Goal: Task Accomplishment & Management: Complete application form

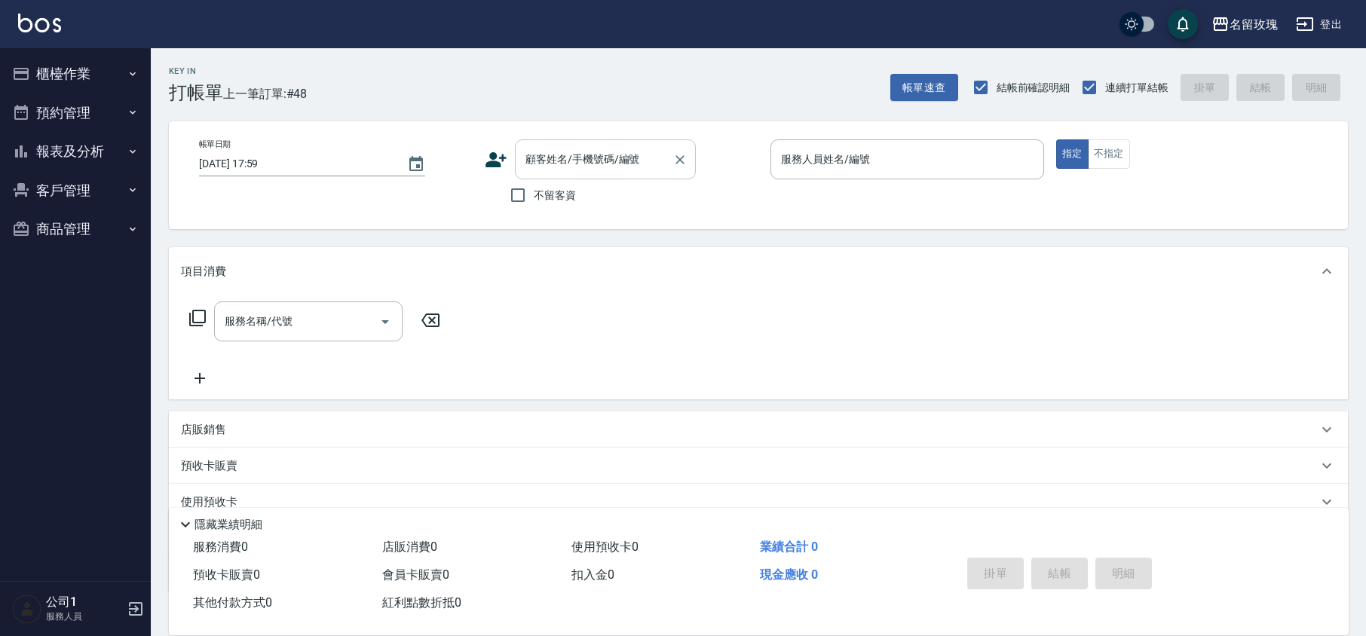
click at [652, 155] on input "顧客姓名/手機號碼/編號" at bounding box center [594, 159] width 145 height 26
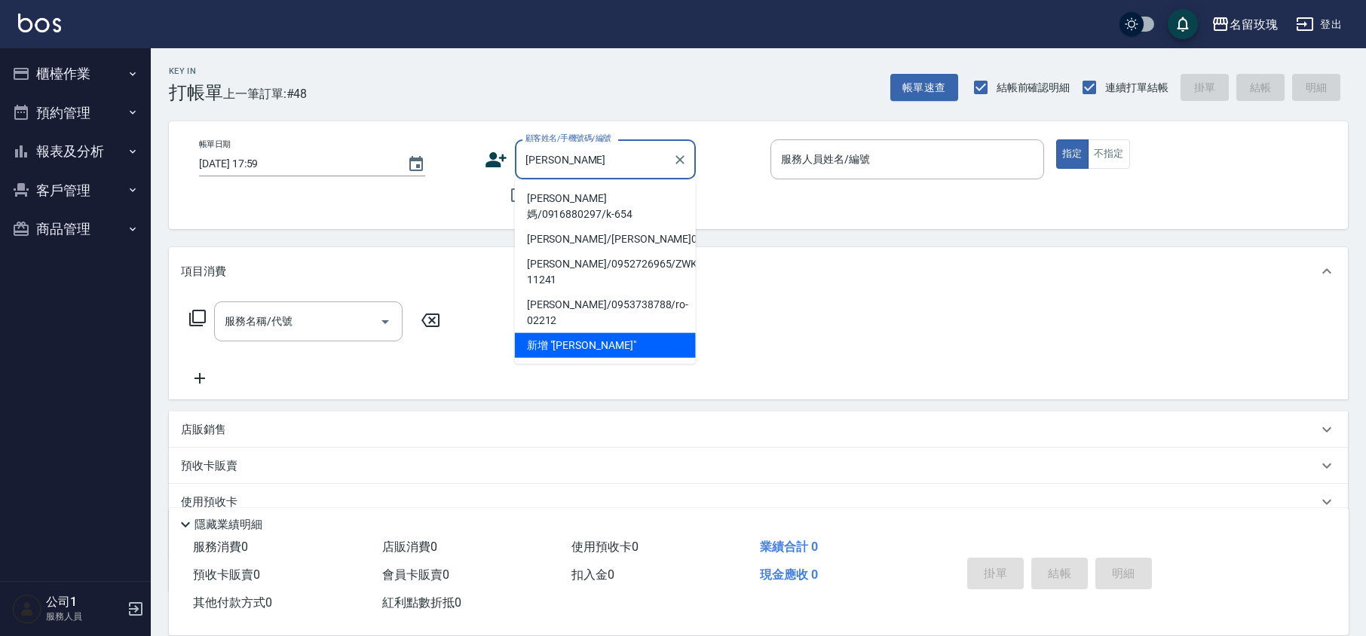
click at [598, 199] on li "[PERSON_NAME]媽/0916880297/k-654" at bounding box center [605, 206] width 181 height 41
type input "[PERSON_NAME]媽/0916880297/k-654"
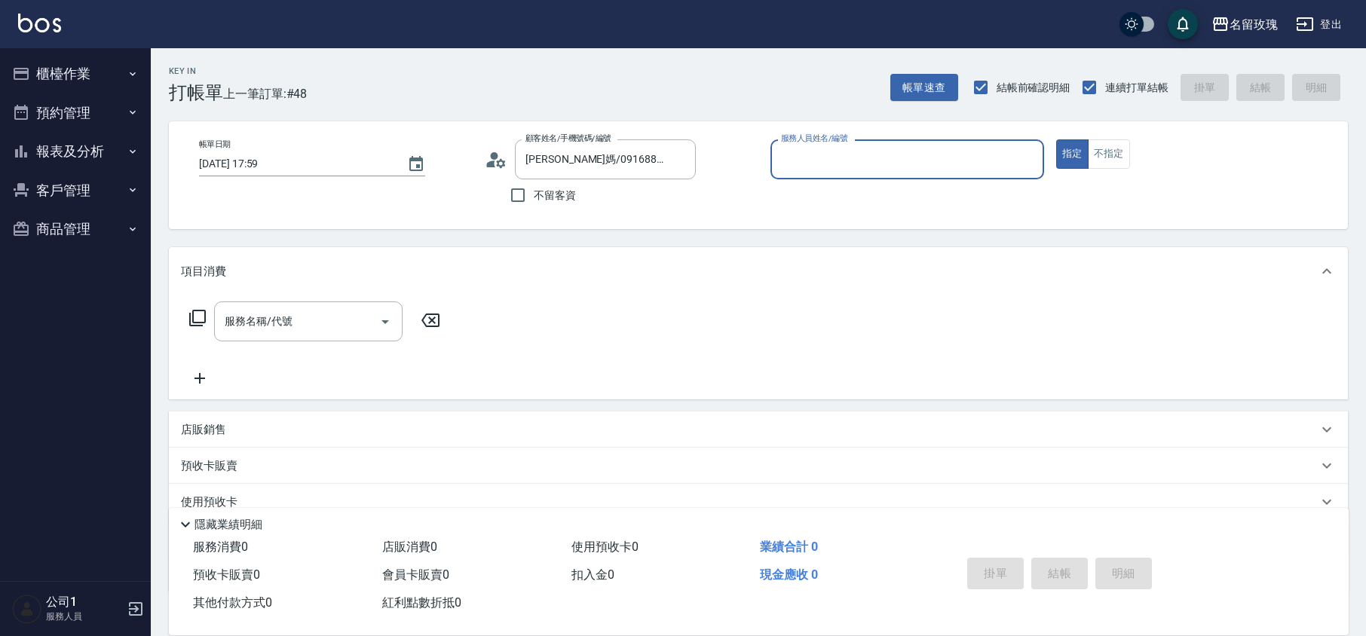
type input "[PERSON_NAME]-5"
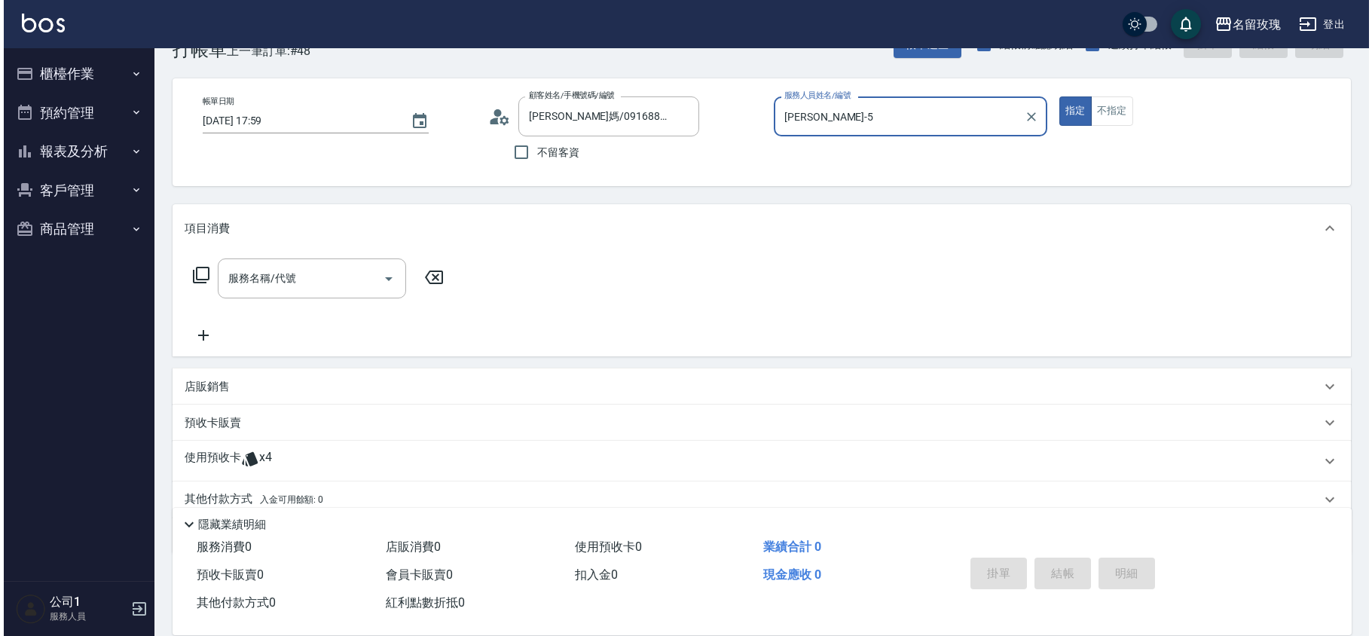
scroll to position [103, 0]
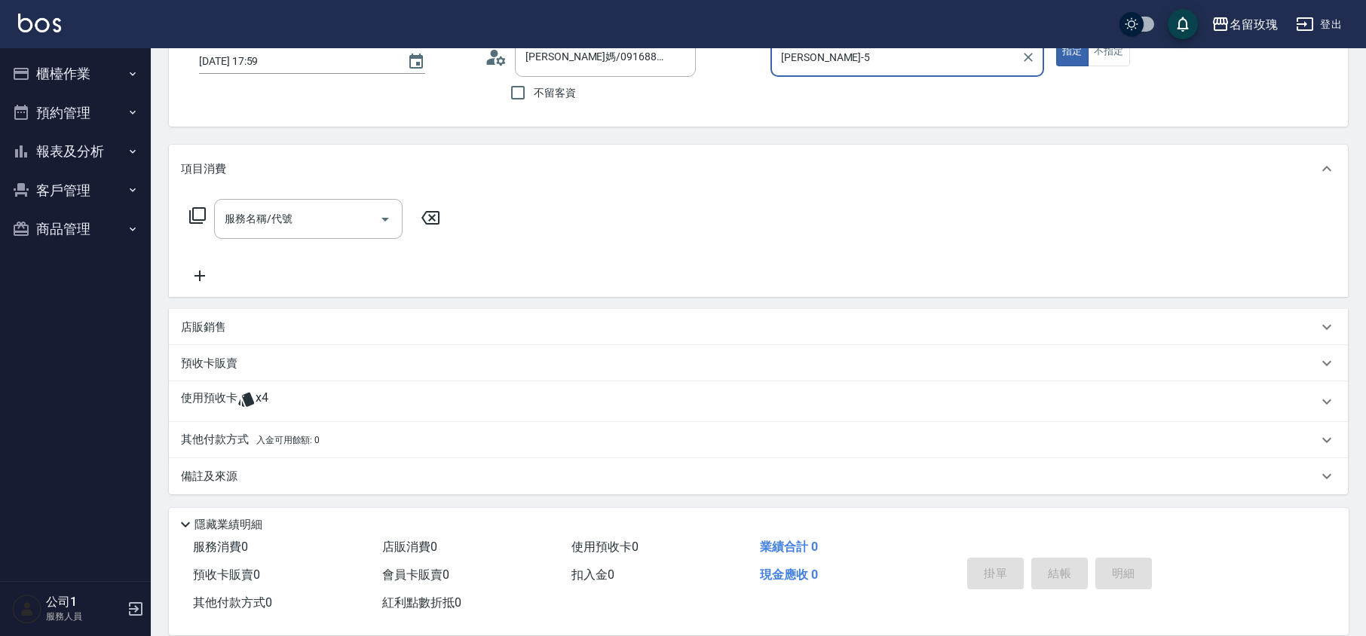
click at [194, 207] on icon at bounding box center [197, 216] width 18 height 18
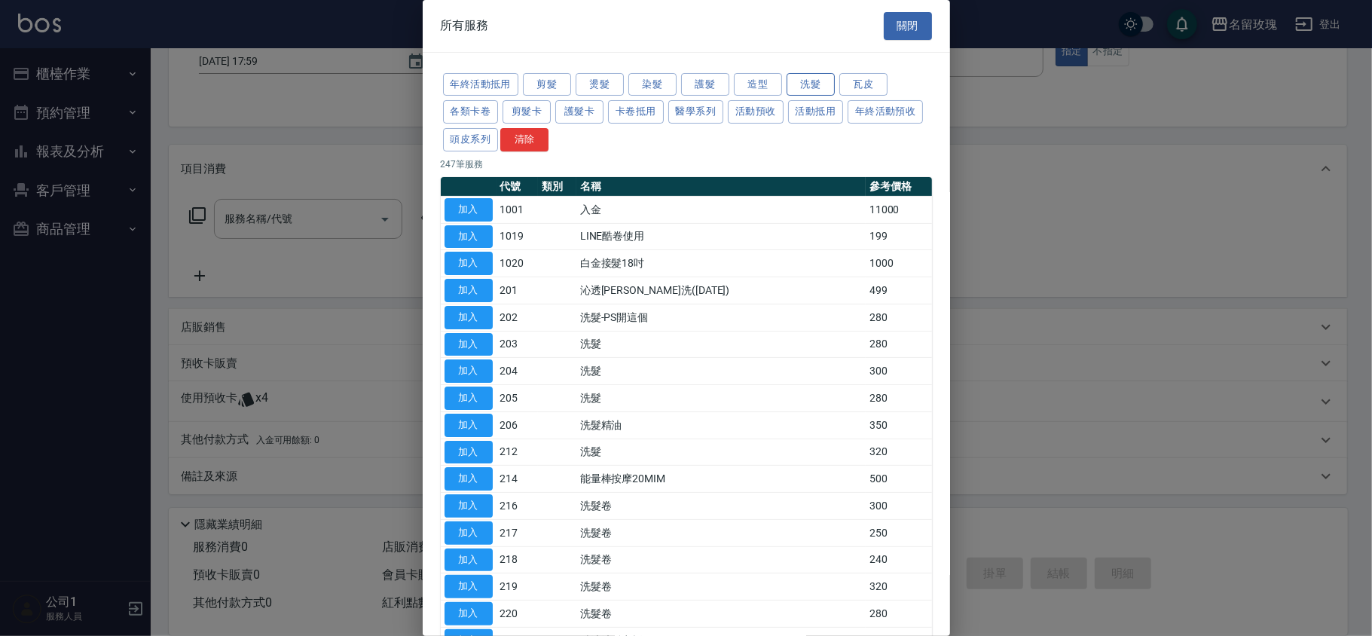
click at [806, 76] on button "洗髮" at bounding box center [811, 84] width 48 height 23
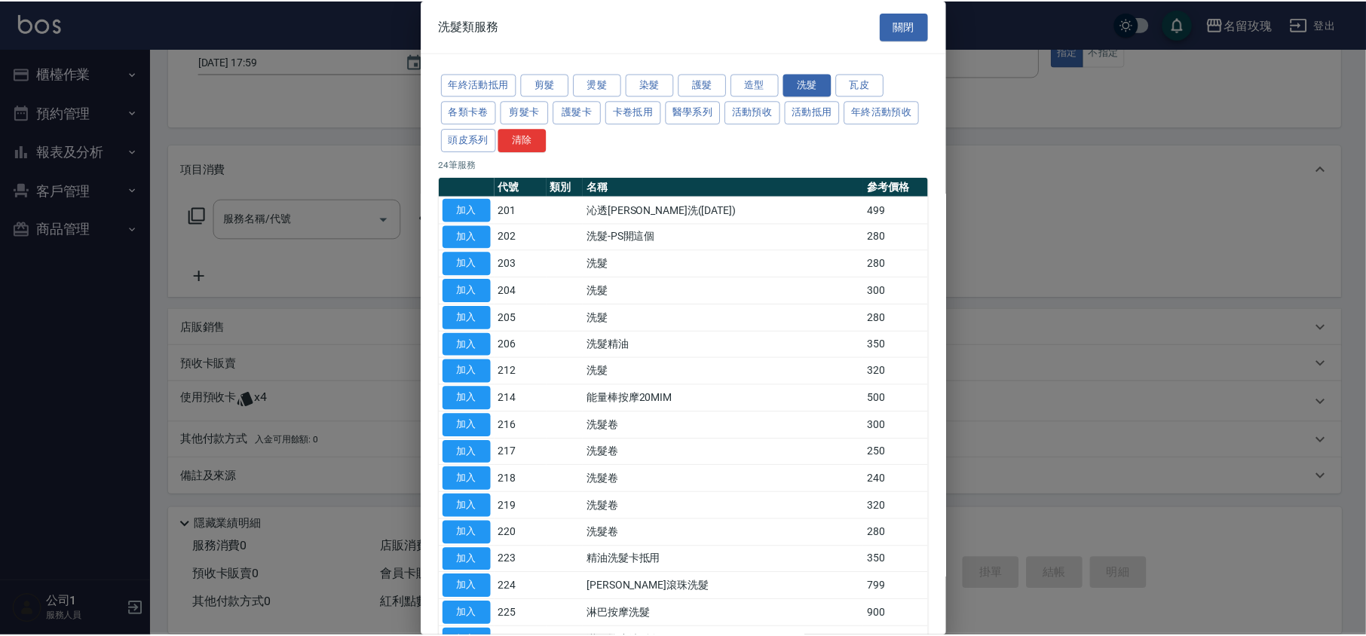
scroll to position [297, 0]
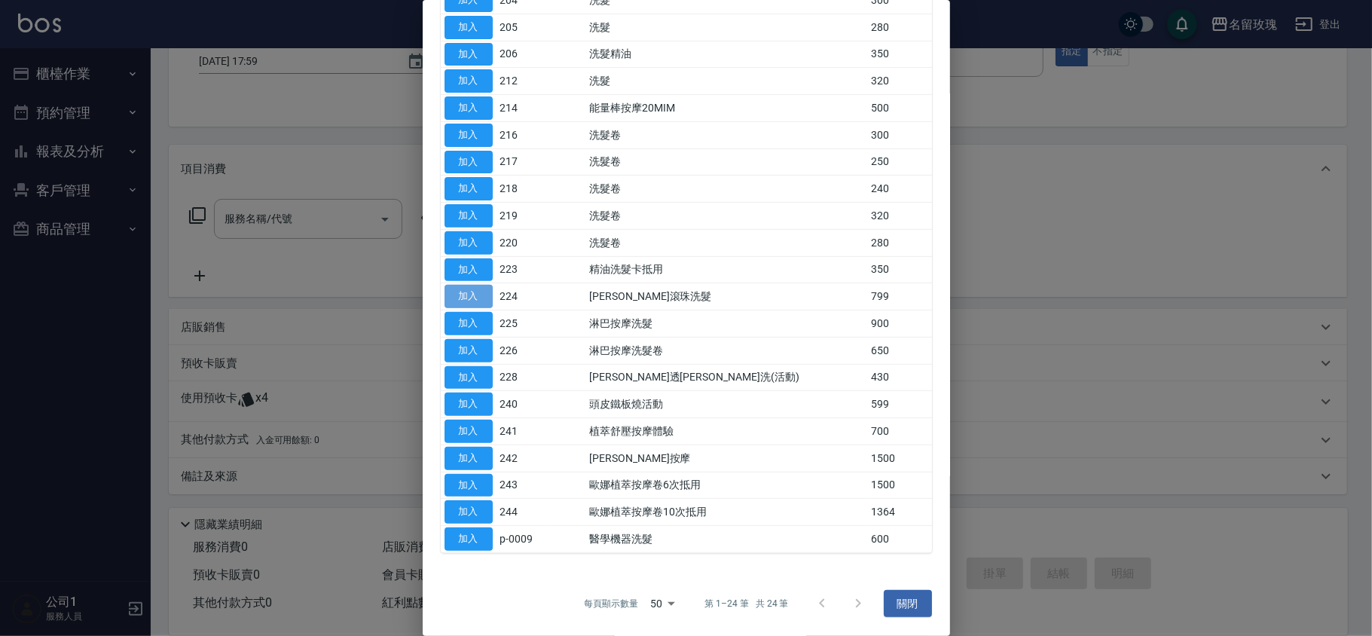
click at [472, 293] on button "加入" at bounding box center [469, 296] width 48 height 23
type input "[PERSON_NAME]滾珠洗髮(224)"
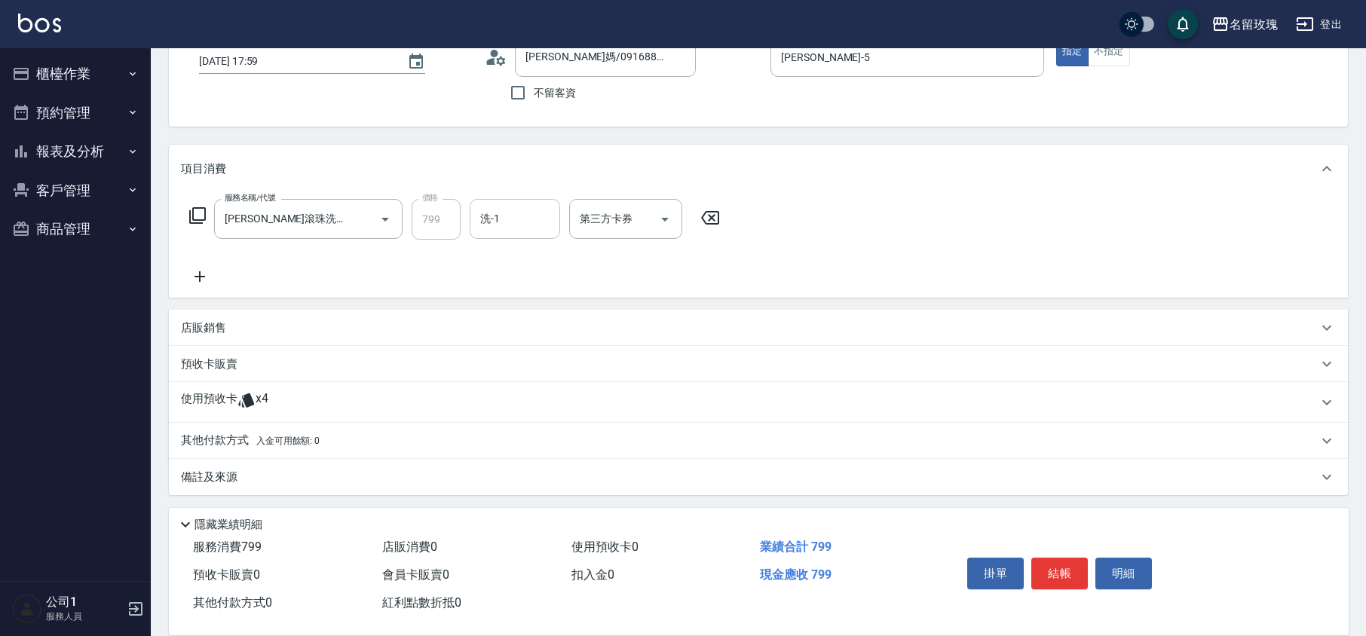
click at [510, 225] on input "洗-1" at bounding box center [514, 219] width 77 height 26
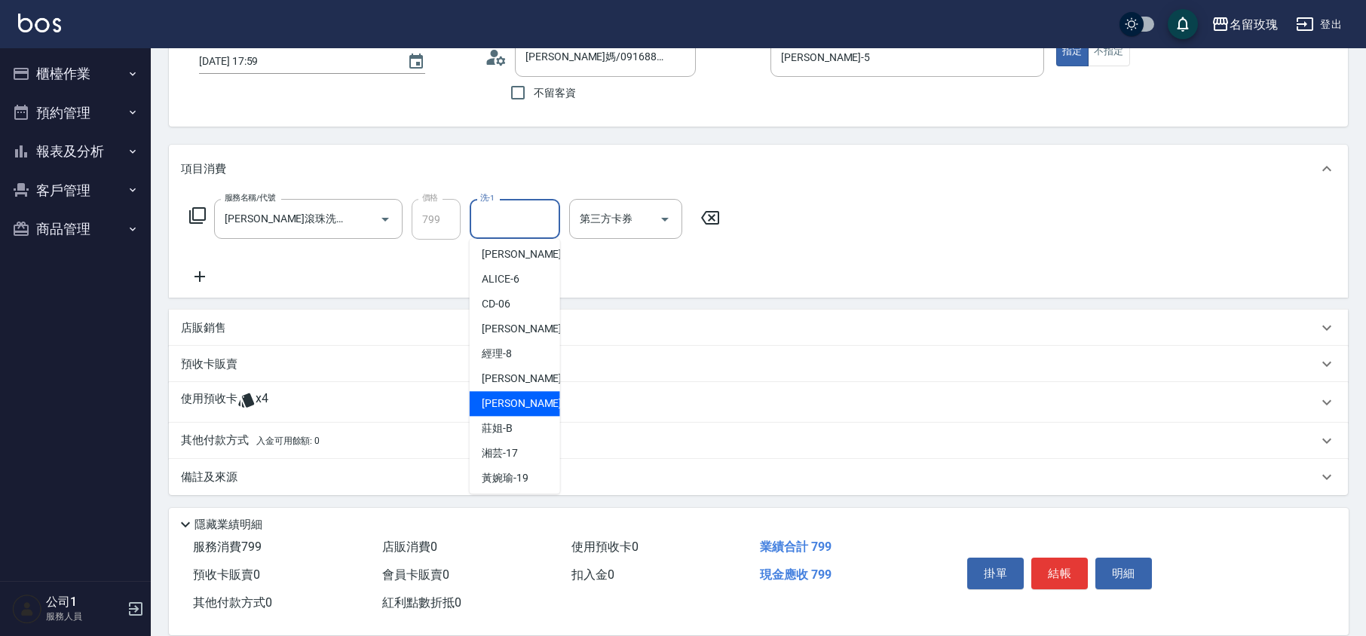
scroll to position [296, 0]
click at [508, 426] on div "汝 -30" at bounding box center [515, 425] width 90 height 25
type input "汝-30"
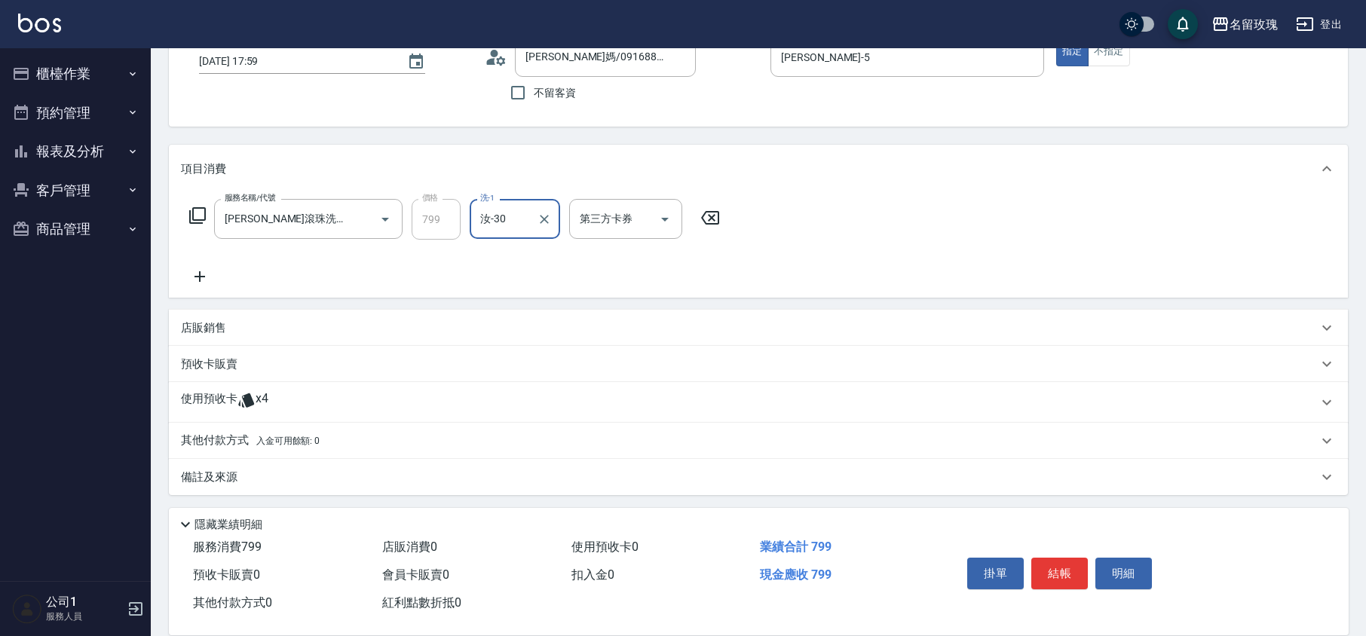
scroll to position [103, 0]
click at [229, 478] on p "備註及來源" at bounding box center [209, 477] width 57 height 16
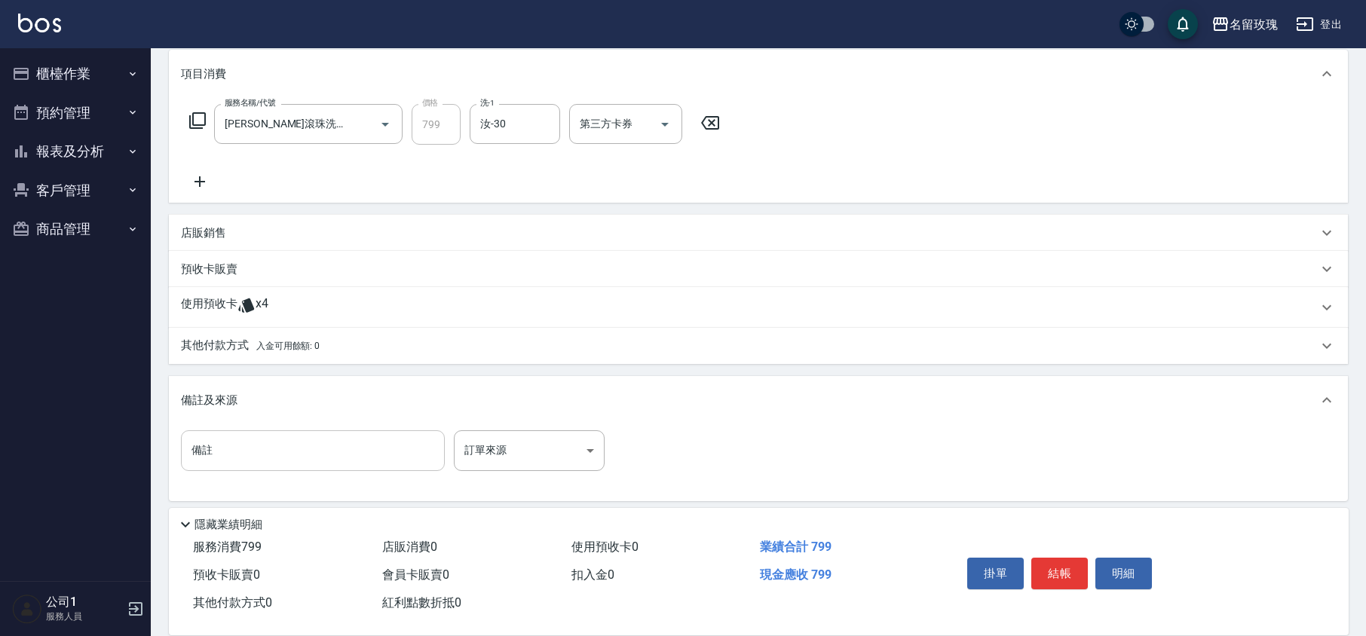
scroll to position [200, 0]
click at [241, 449] on input "備註" at bounding box center [313, 448] width 264 height 41
type input "'"
type input "涼"
click at [699, 164] on div "服務名稱/代號 [PERSON_NAME]滾珠洗髮(224) 服務名稱/代號 價格 799 價格 洗-1 汝-30 洗-1 第三方卡券 第三方卡券" at bounding box center [455, 145] width 548 height 87
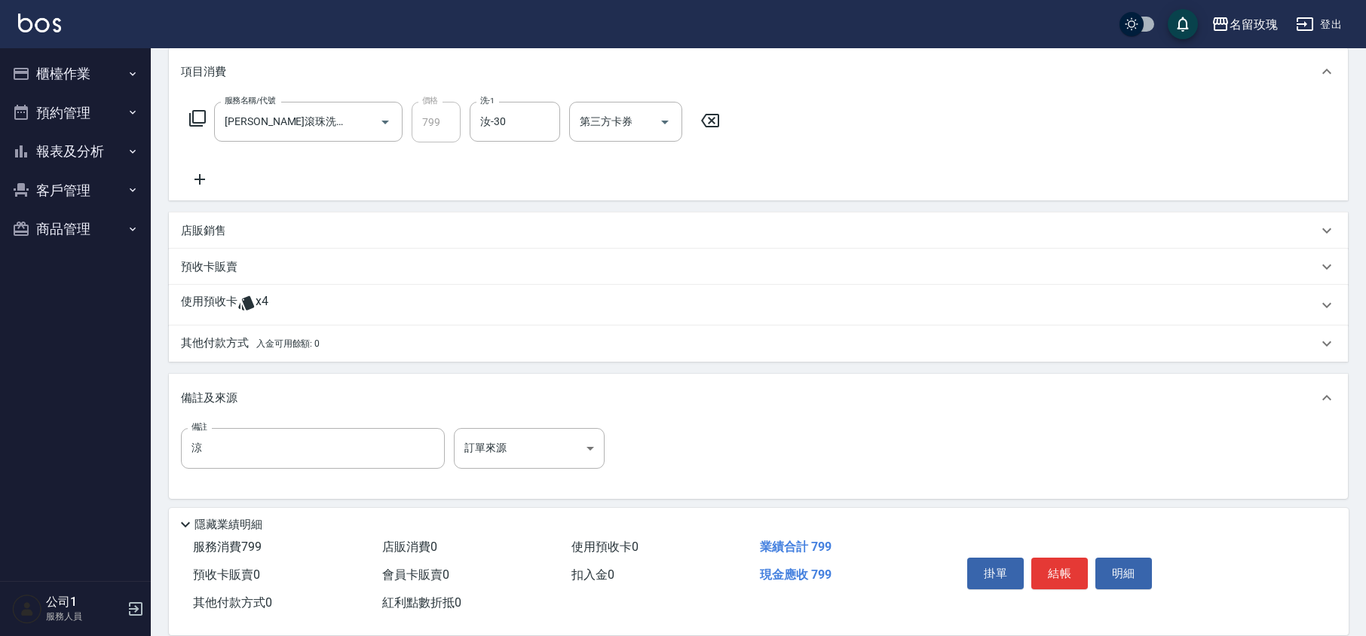
click at [187, 347] on p "其他付款方式 入金可用餘額: 0" at bounding box center [250, 343] width 139 height 17
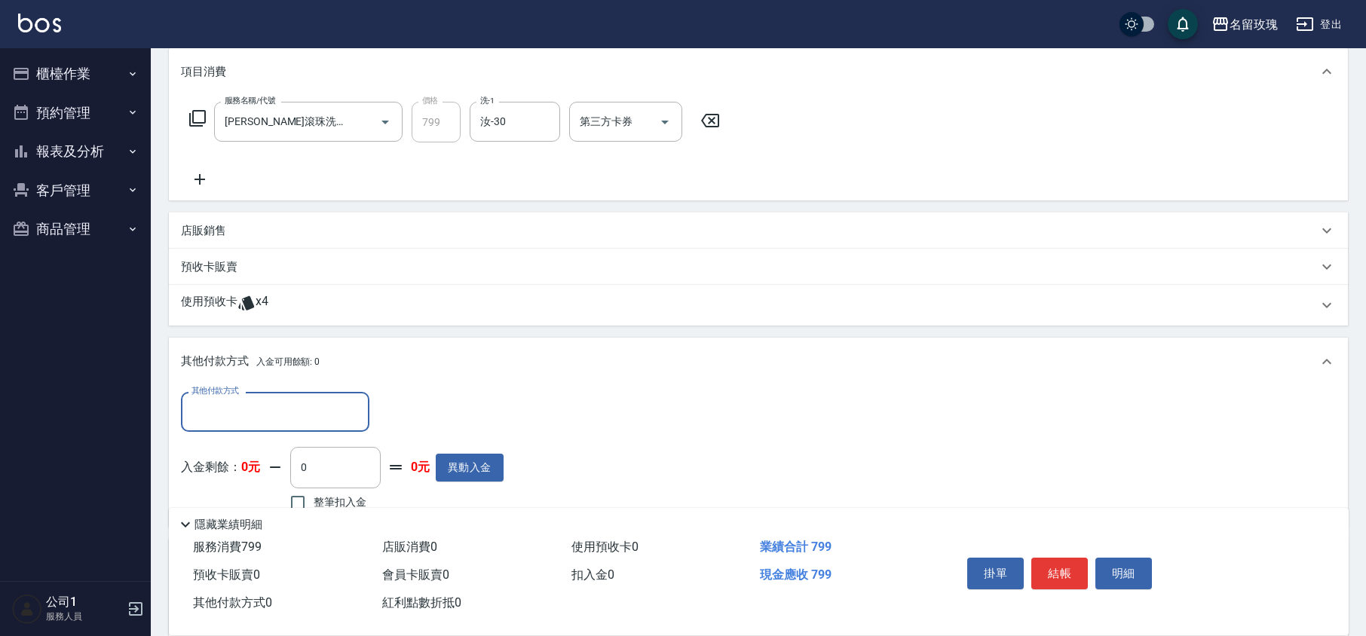
scroll to position [0, 0]
click at [188, 347] on div "其他付款方式 入金可用餘額: 0" at bounding box center [758, 362] width 1179 height 48
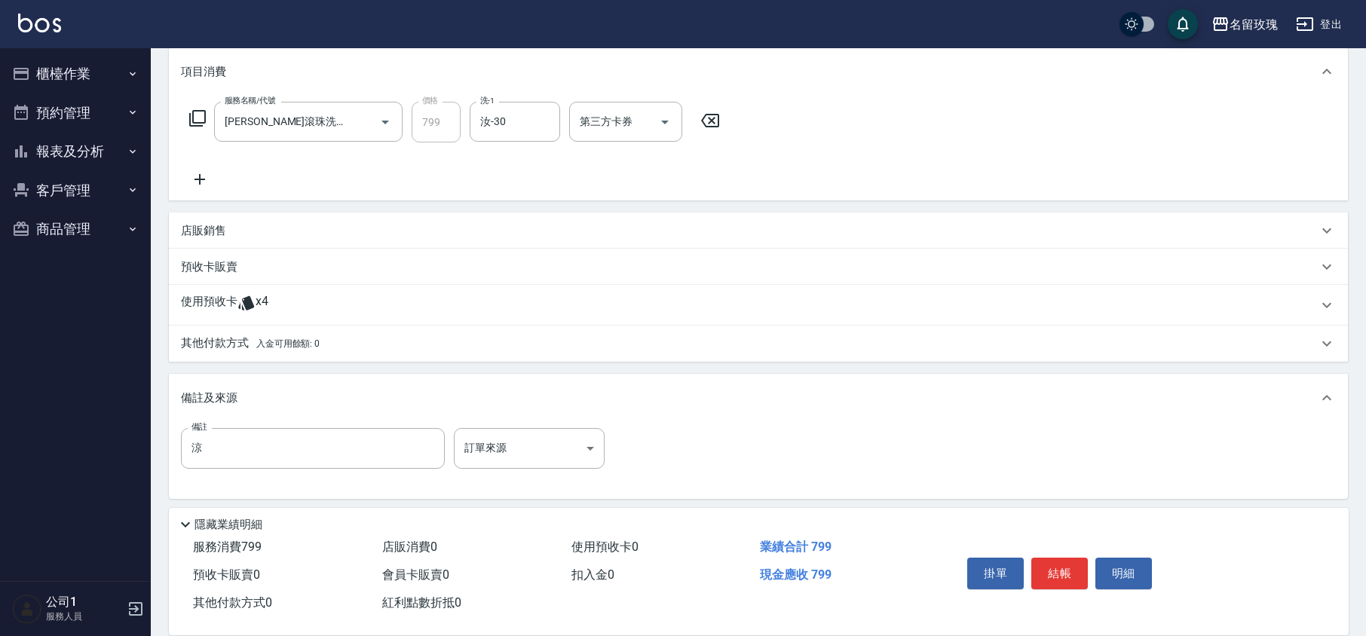
click at [395, 178] on div "服務名稱/代號 [PERSON_NAME]滾珠洗髮(224) 服務名稱/代號 價格 799 價格 洗-1 汝-30 洗-1 第三方卡券 第三方卡券" at bounding box center [455, 145] width 548 height 87
type input "[DATE] 19:04"
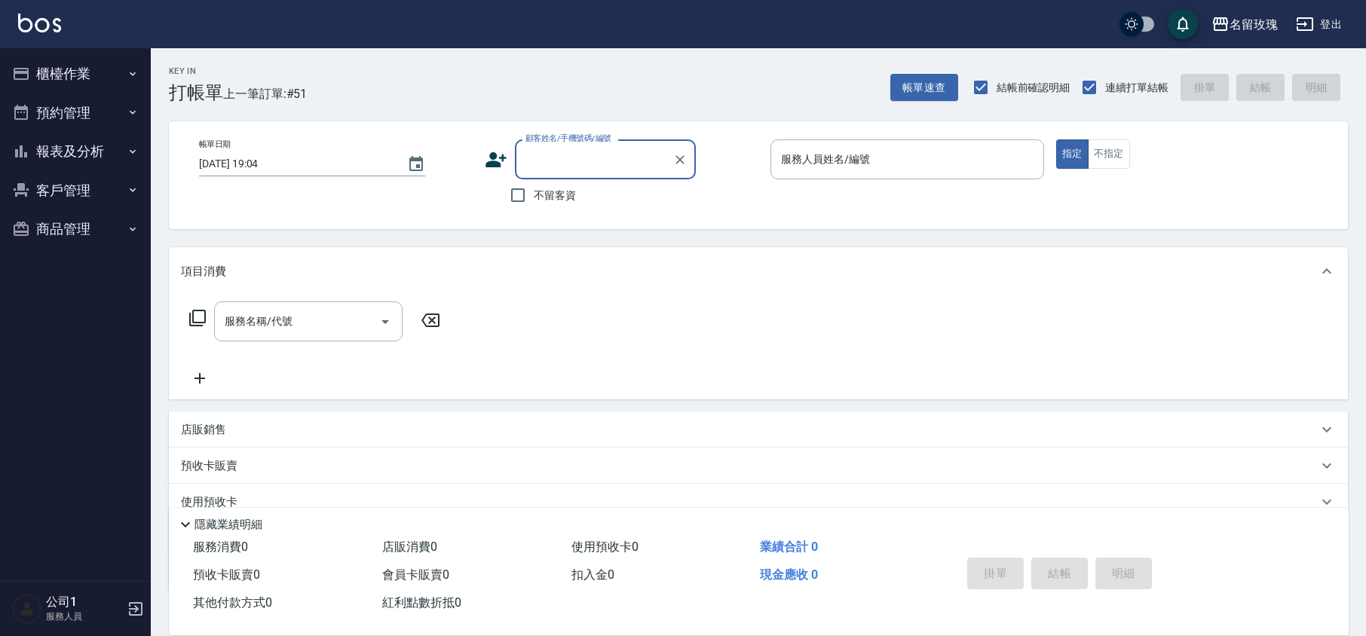
click at [106, 65] on button "櫃檯作業" at bounding box center [75, 73] width 139 height 39
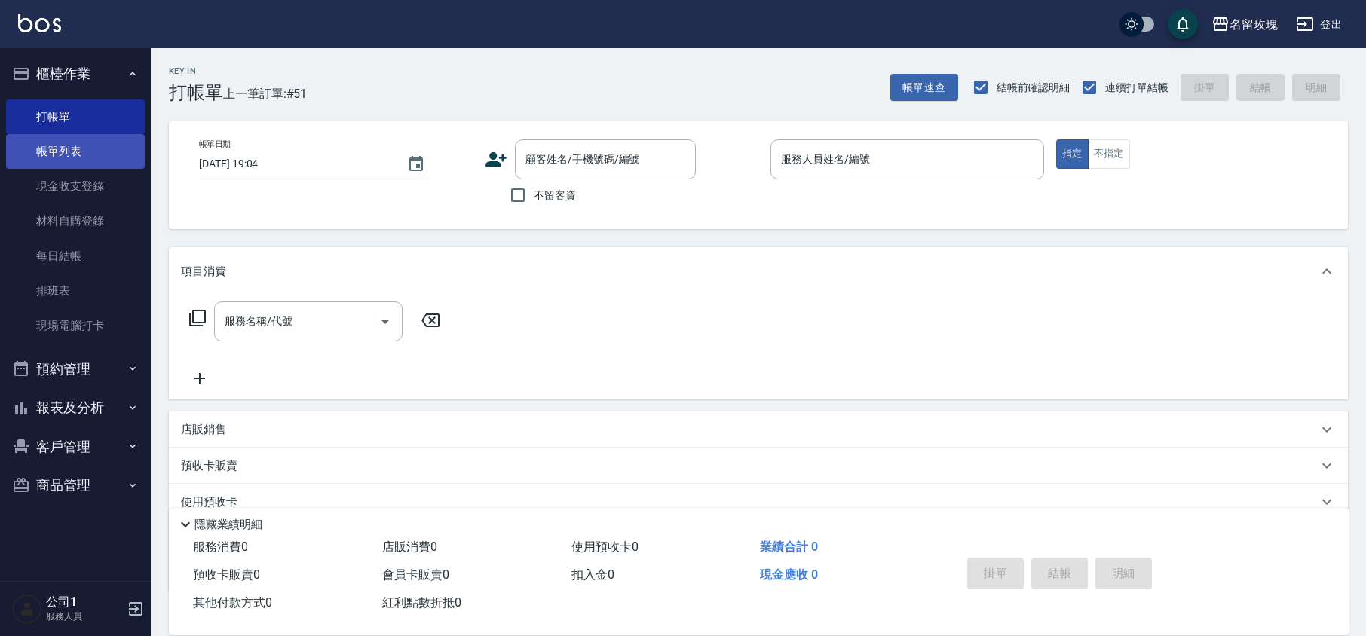
click at [106, 146] on link "帳單列表" at bounding box center [75, 151] width 139 height 35
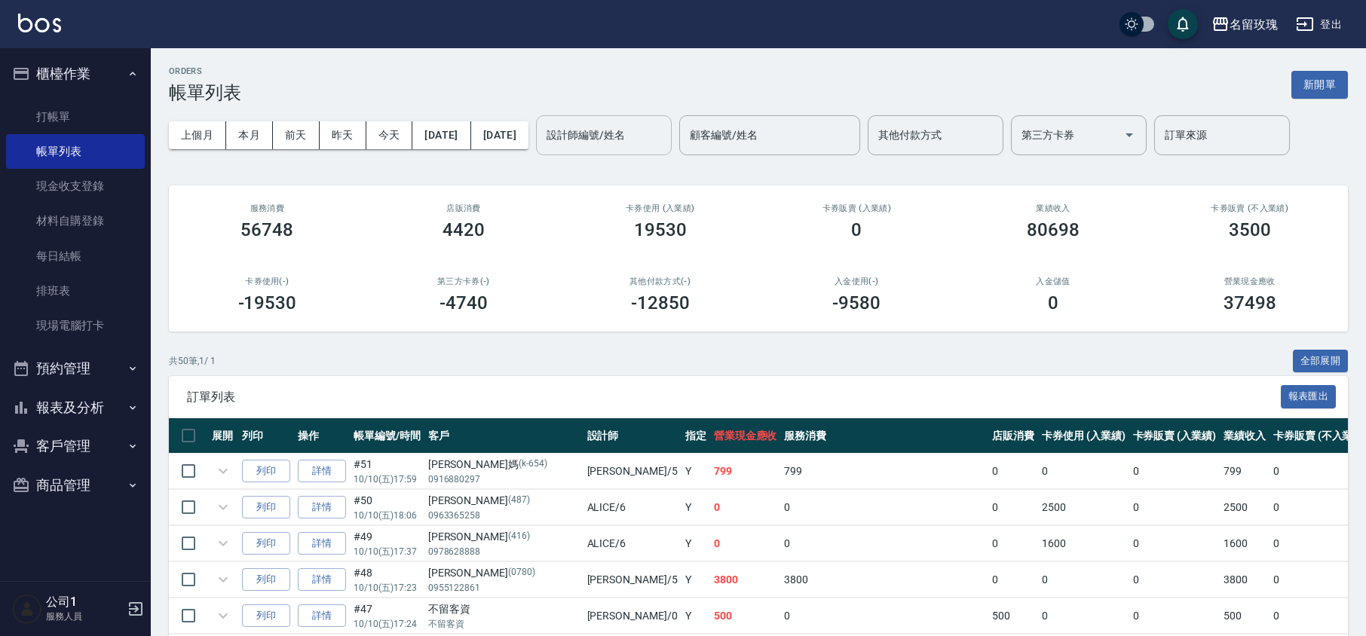
click at [672, 148] on div "設計師編號/姓名" at bounding box center [604, 135] width 136 height 40
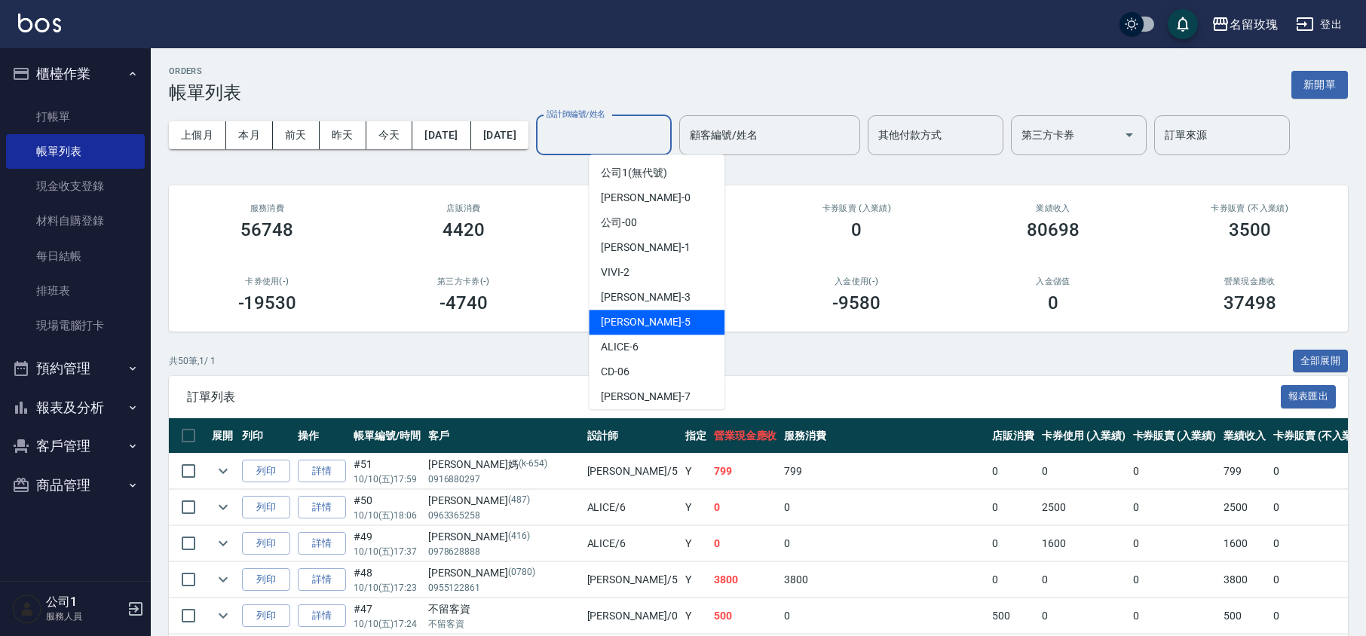
click at [661, 326] on div "KELLY -5" at bounding box center [657, 322] width 136 height 25
type input "[PERSON_NAME]-5"
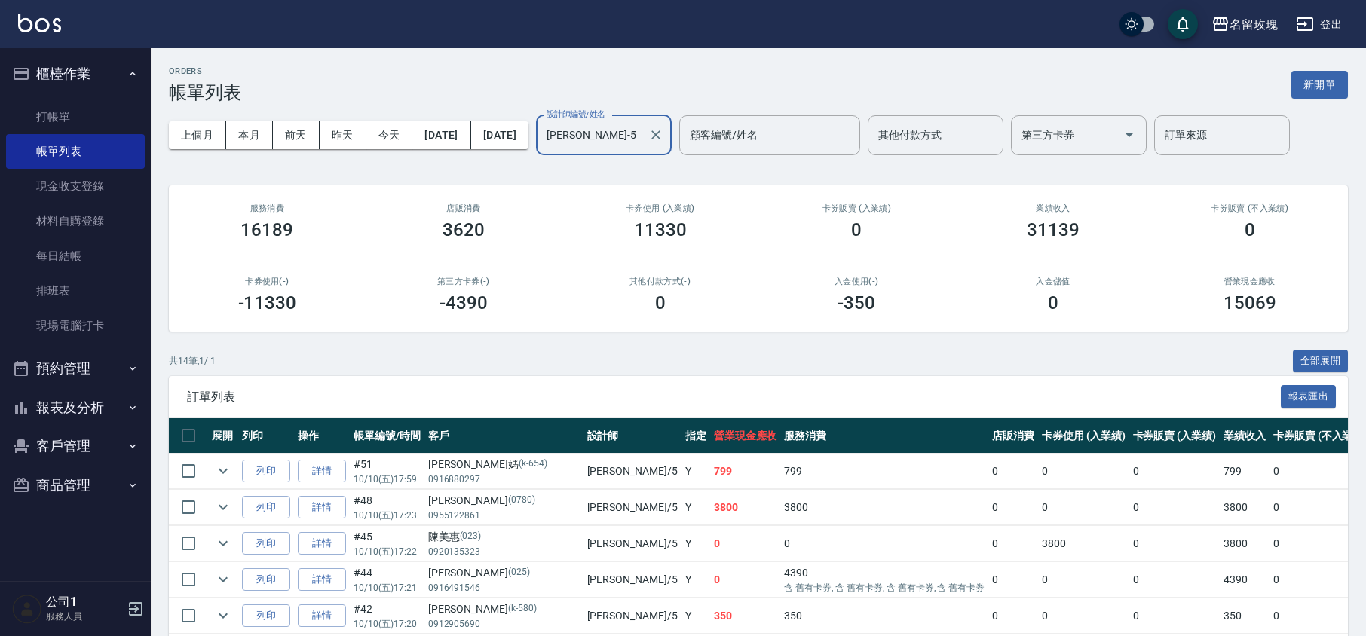
click at [629, 187] on div "卡券使用 (入業績) 11330" at bounding box center [660, 221] width 197 height 73
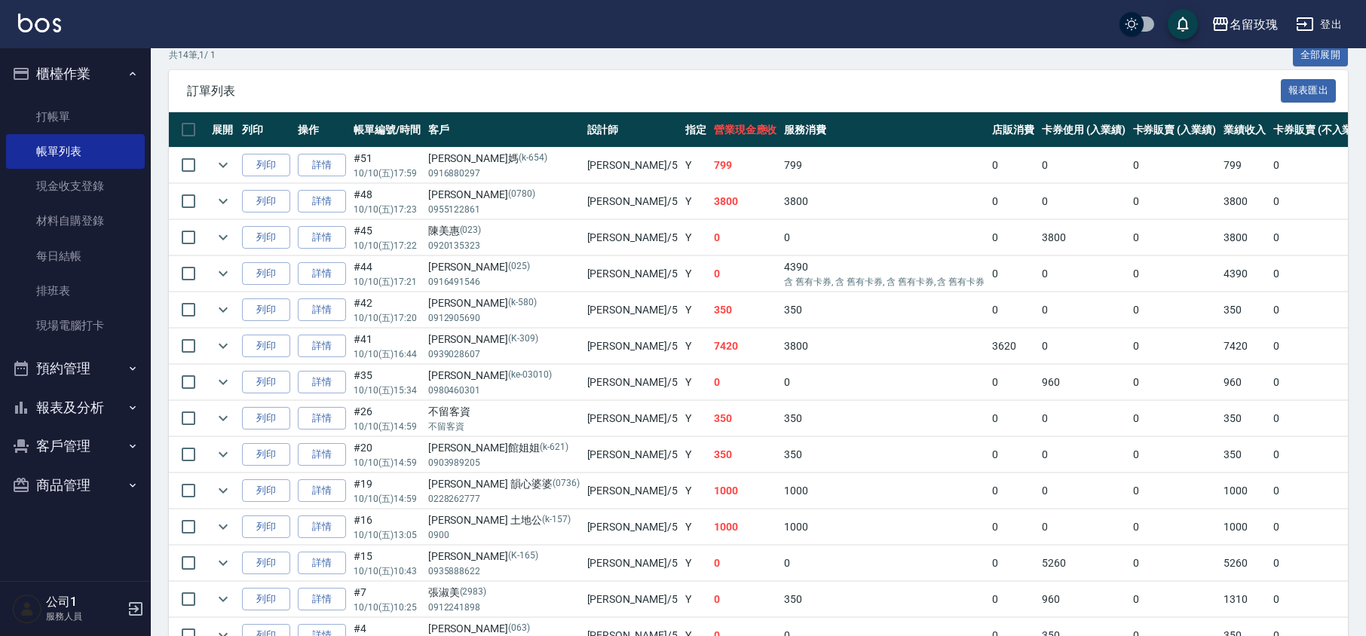
scroll to position [4, 0]
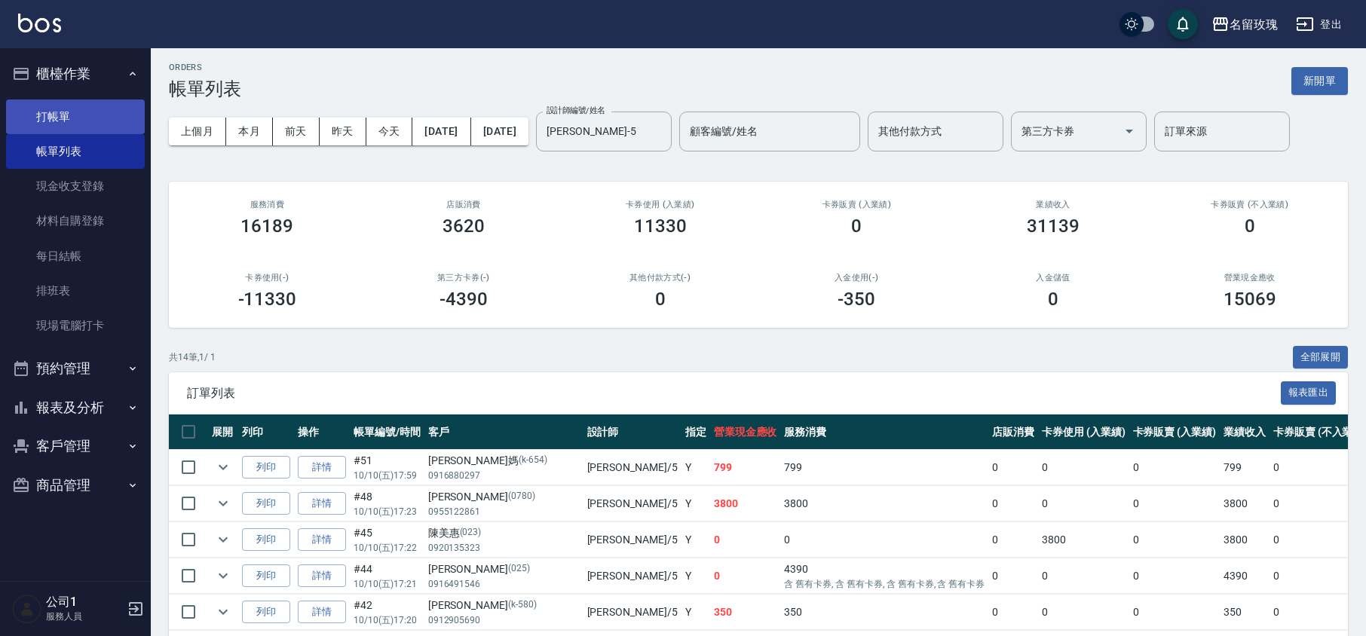
click at [46, 104] on link "打帳單" at bounding box center [75, 116] width 139 height 35
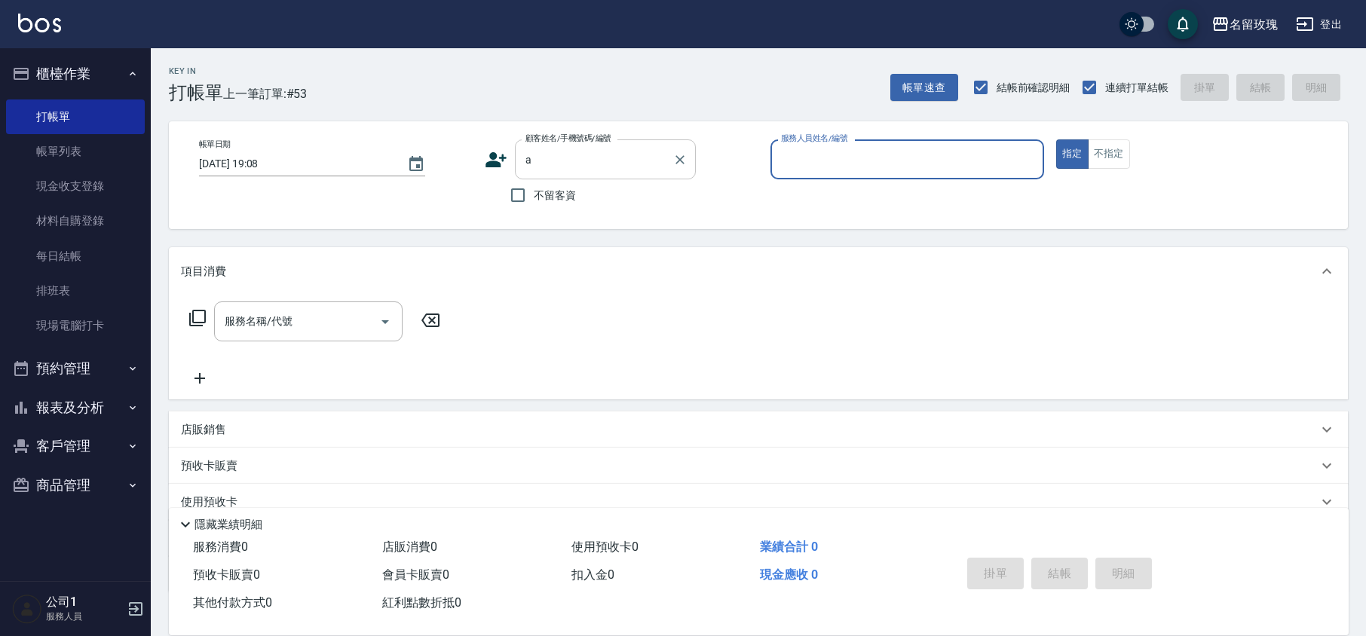
click at [549, 179] on label "不留客資" at bounding box center [539, 195] width 74 height 32
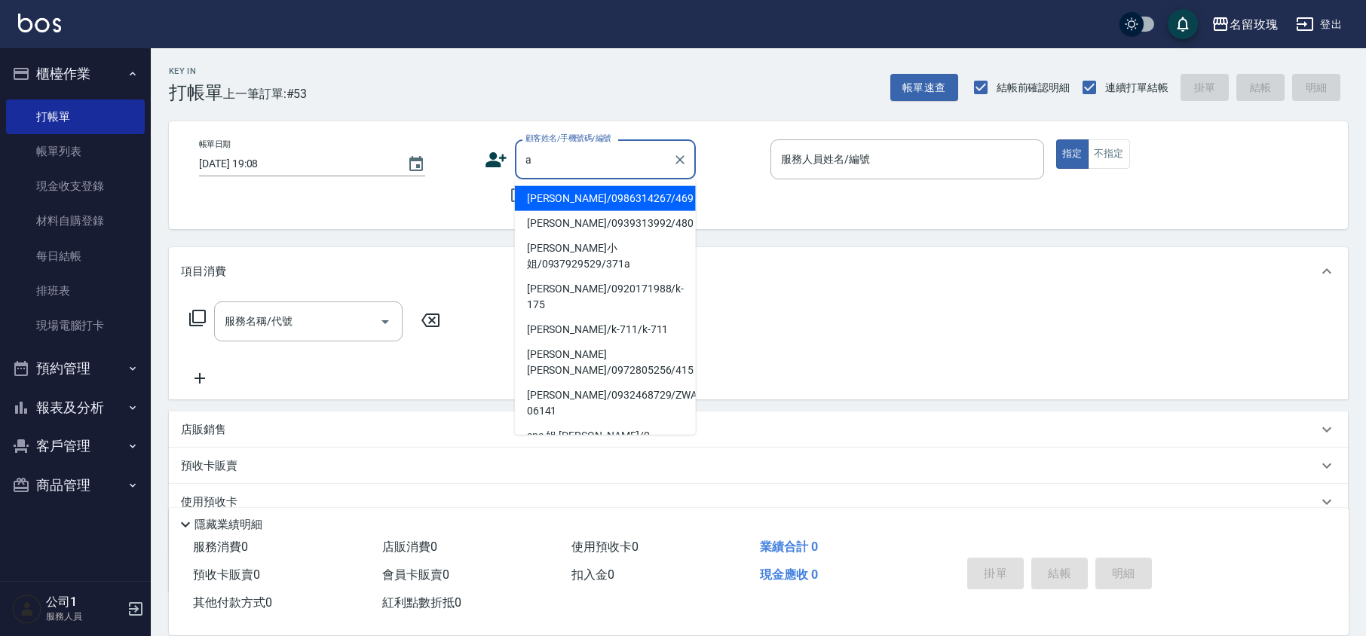
click at [564, 172] on input "a" at bounding box center [594, 159] width 145 height 26
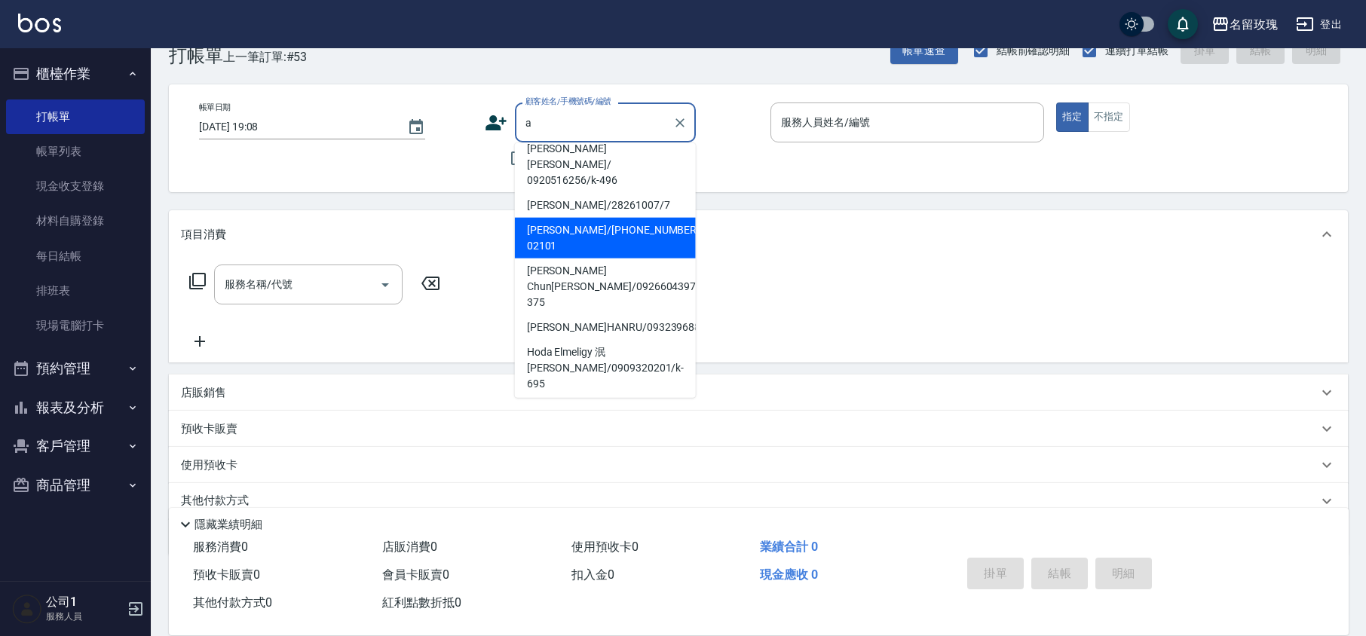
scroll to position [98, 0]
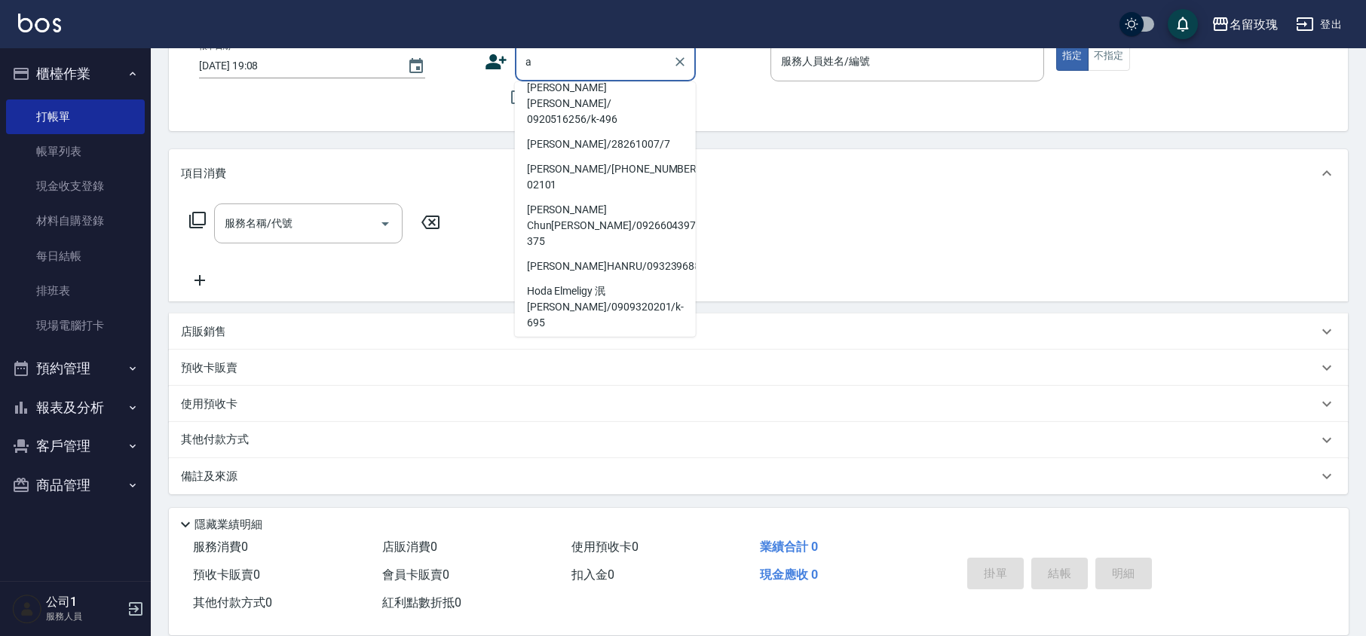
click at [640, 376] on li "[PERSON_NAME] 足球/K-596/k-596" at bounding box center [605, 396] width 181 height 41
type input "[PERSON_NAME] 足球/K-596/k-596"
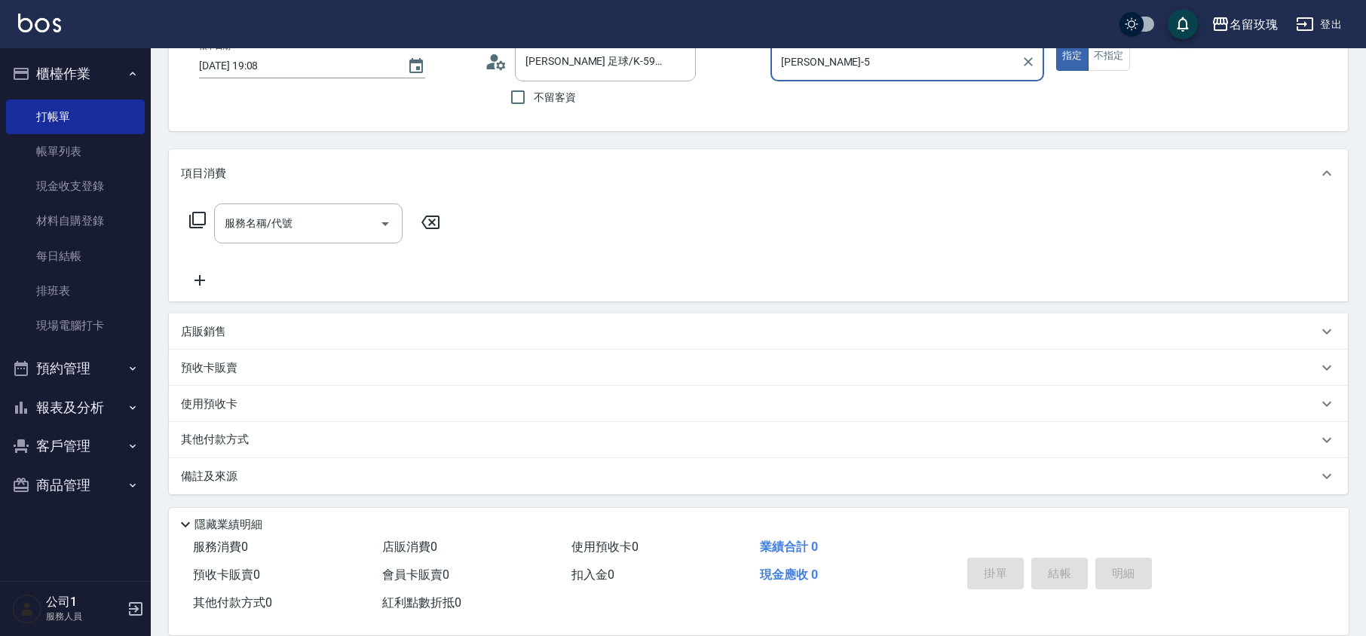
type input "[PERSON_NAME]-5"
drag, startPoint x: 290, startPoint y: 209, endPoint x: 294, endPoint y: 226, distance: 17.7
click at [290, 210] on input "服務名稱/代號" at bounding box center [297, 223] width 152 height 26
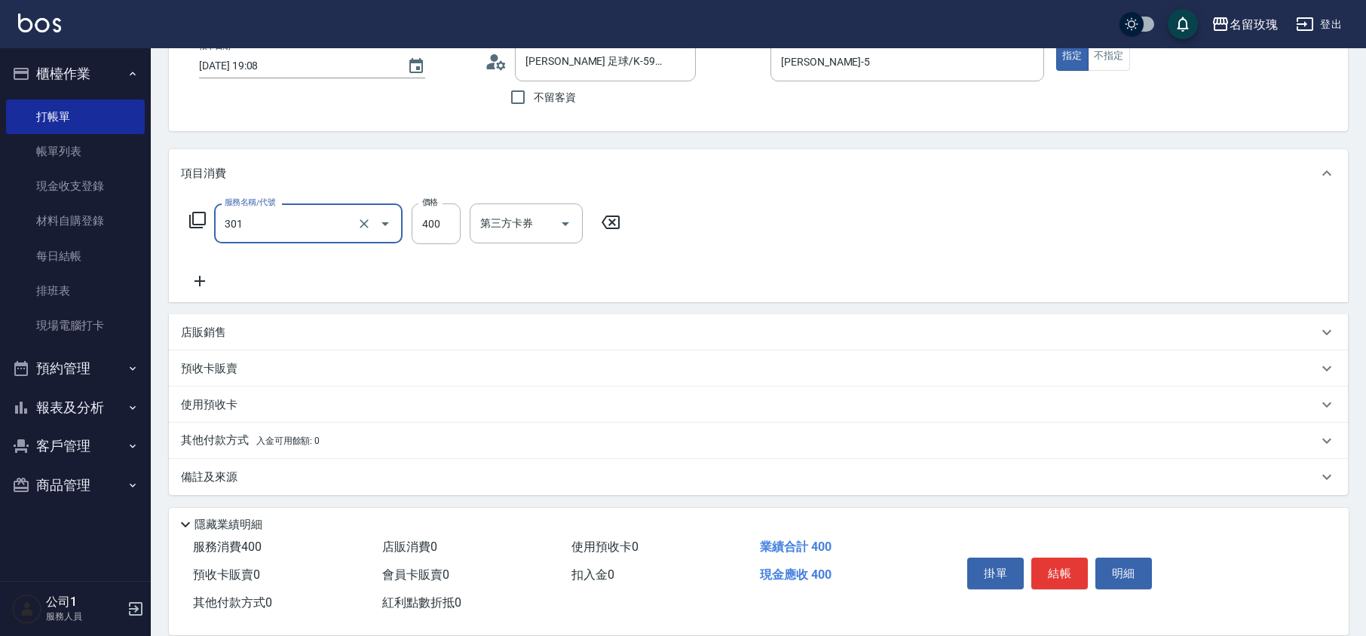
type input "剪髮(301)"
type input "350"
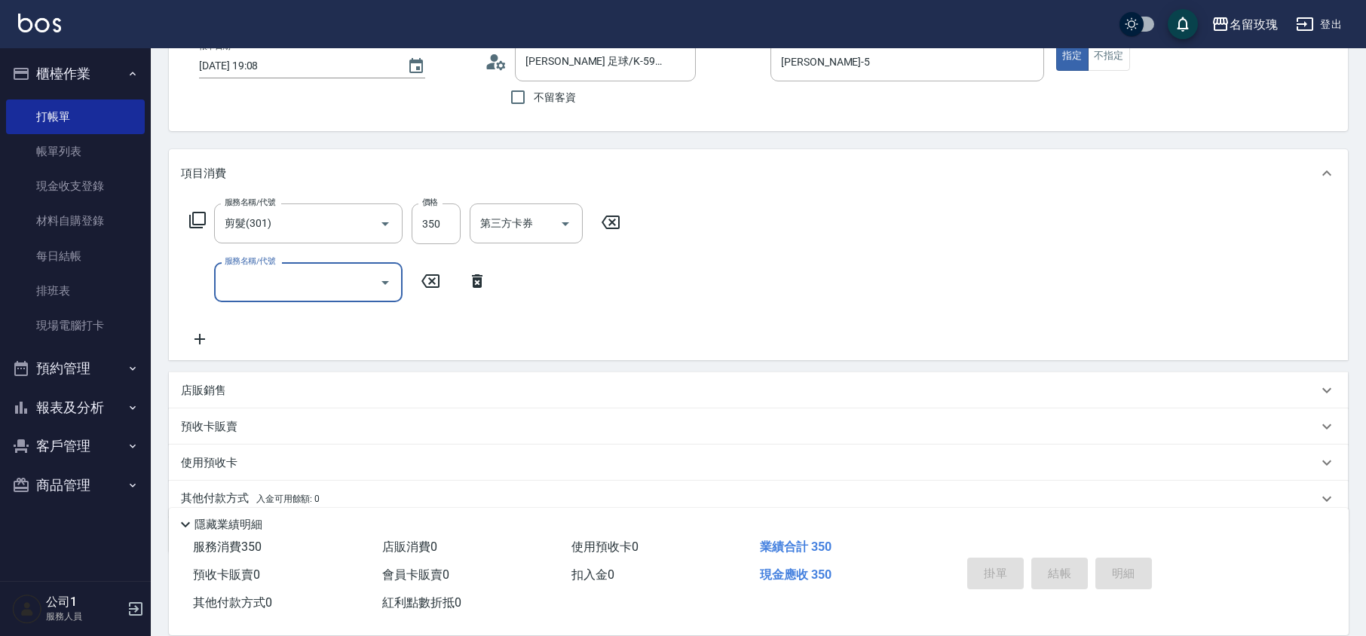
type input "[DATE] 19:09"
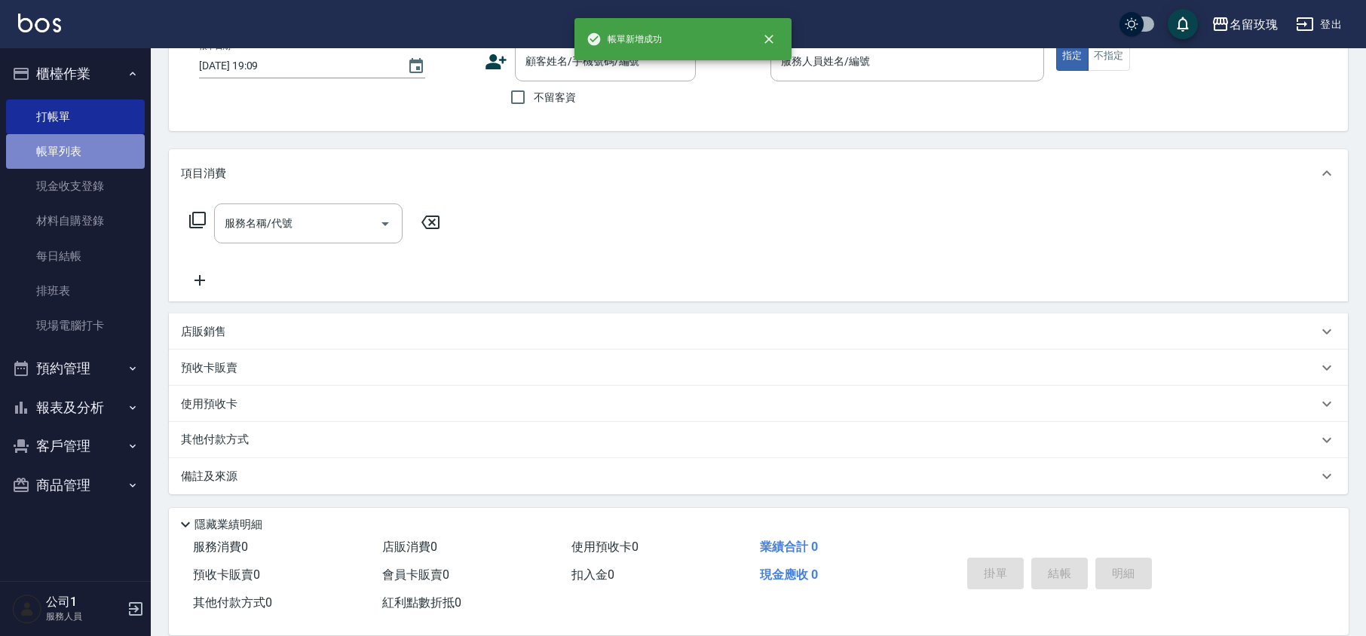
click at [56, 155] on link "帳單列表" at bounding box center [75, 151] width 139 height 35
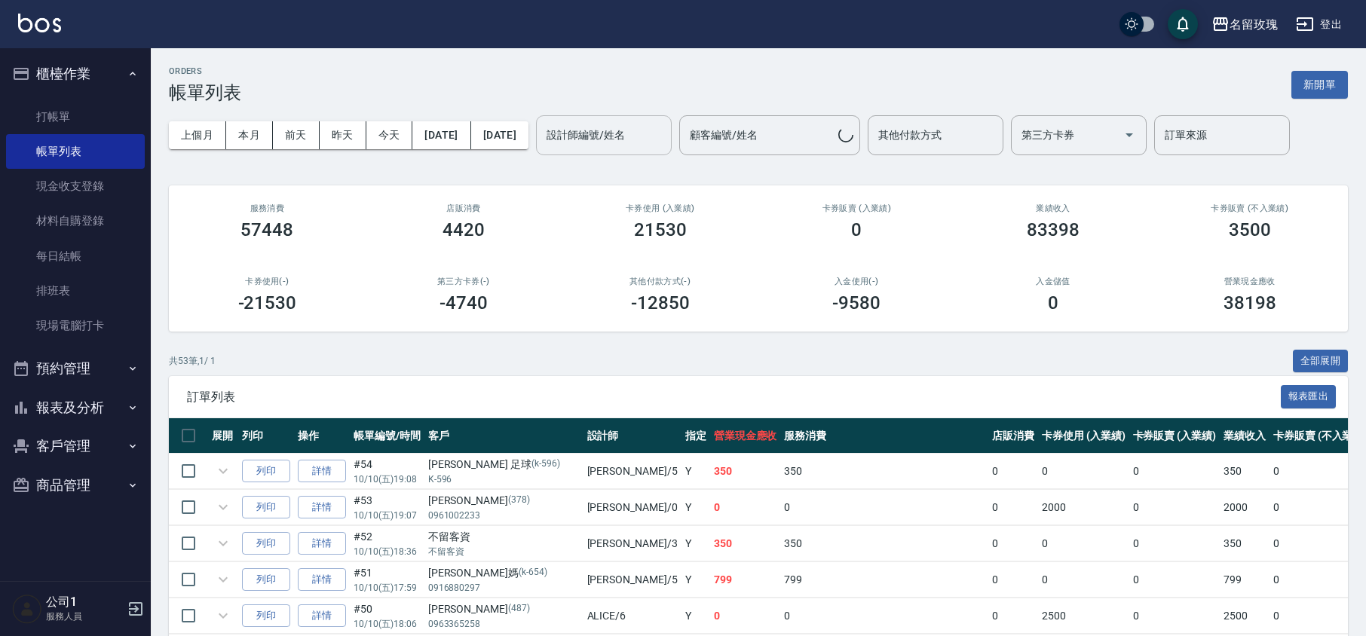
click at [626, 125] on input "設計師編號/姓名" at bounding box center [604, 135] width 122 height 26
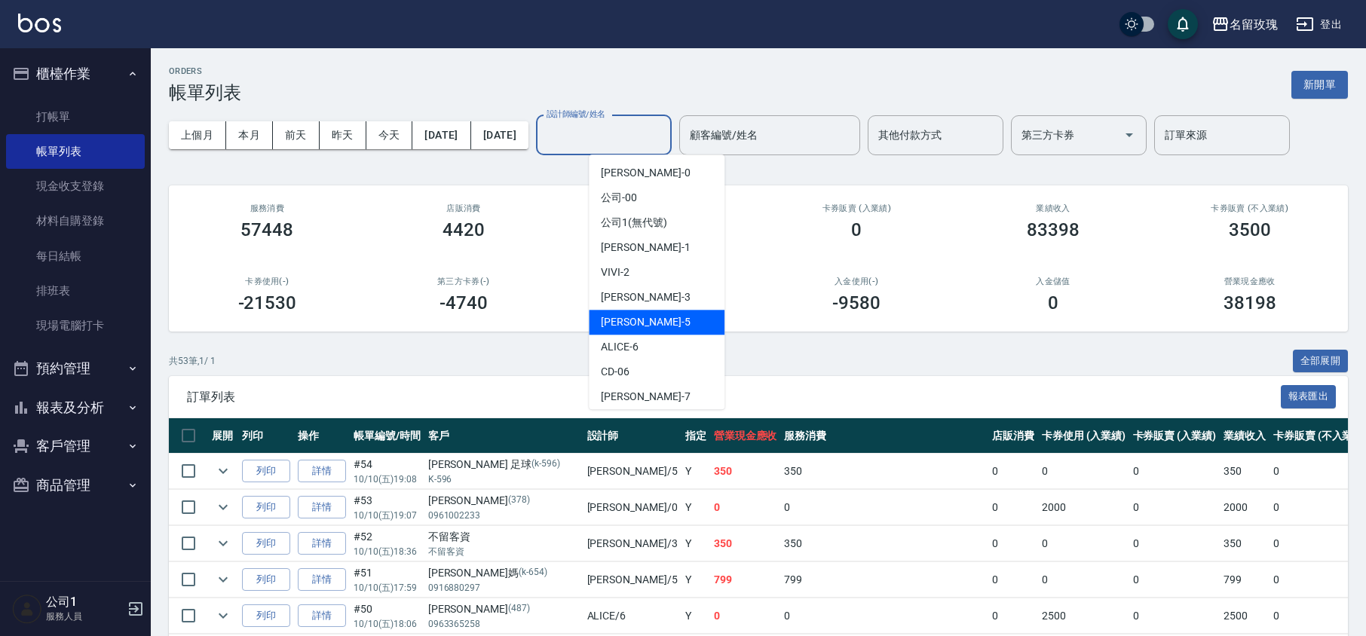
click at [640, 321] on div "KELLY -5" at bounding box center [657, 322] width 136 height 25
type input "[PERSON_NAME]-5"
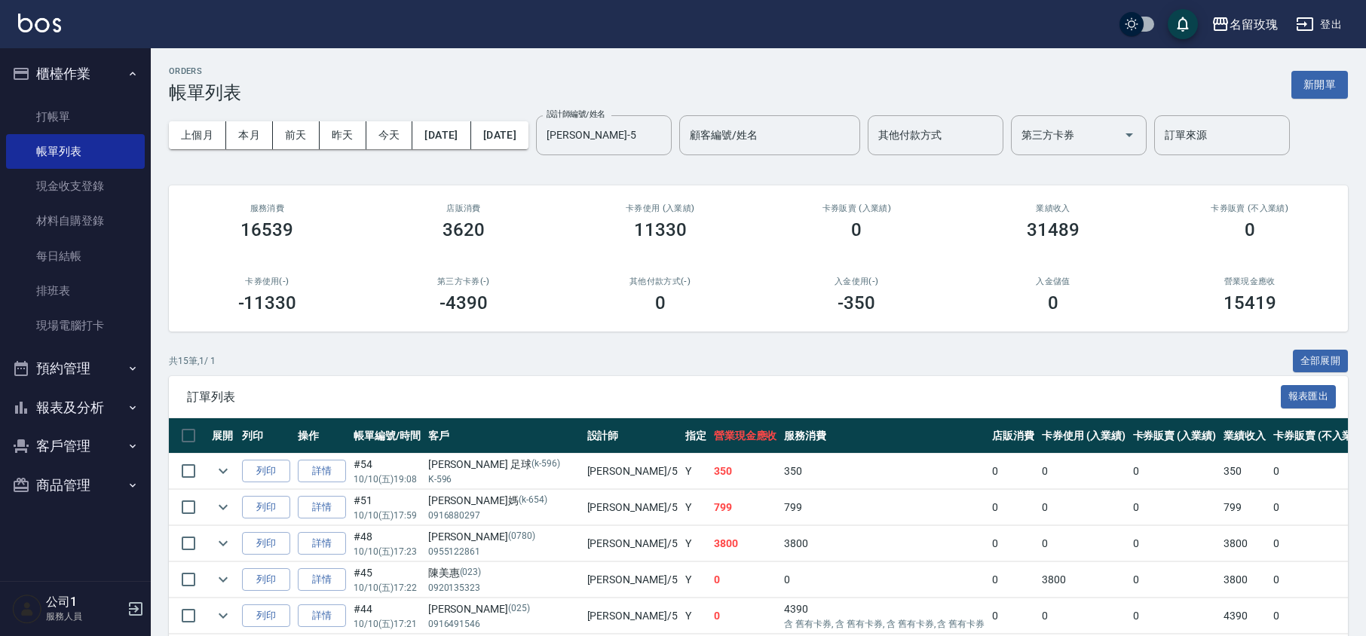
click at [652, 166] on div "上個月 本月 [DATE] [DATE] [DATE] [DATE] [DATE] 設計師編號/姓名 [PERSON_NAME]-5 設計師編號/姓名 顧客編…" at bounding box center [758, 135] width 1179 height 64
